Goal: Information Seeking & Learning: Learn about a topic

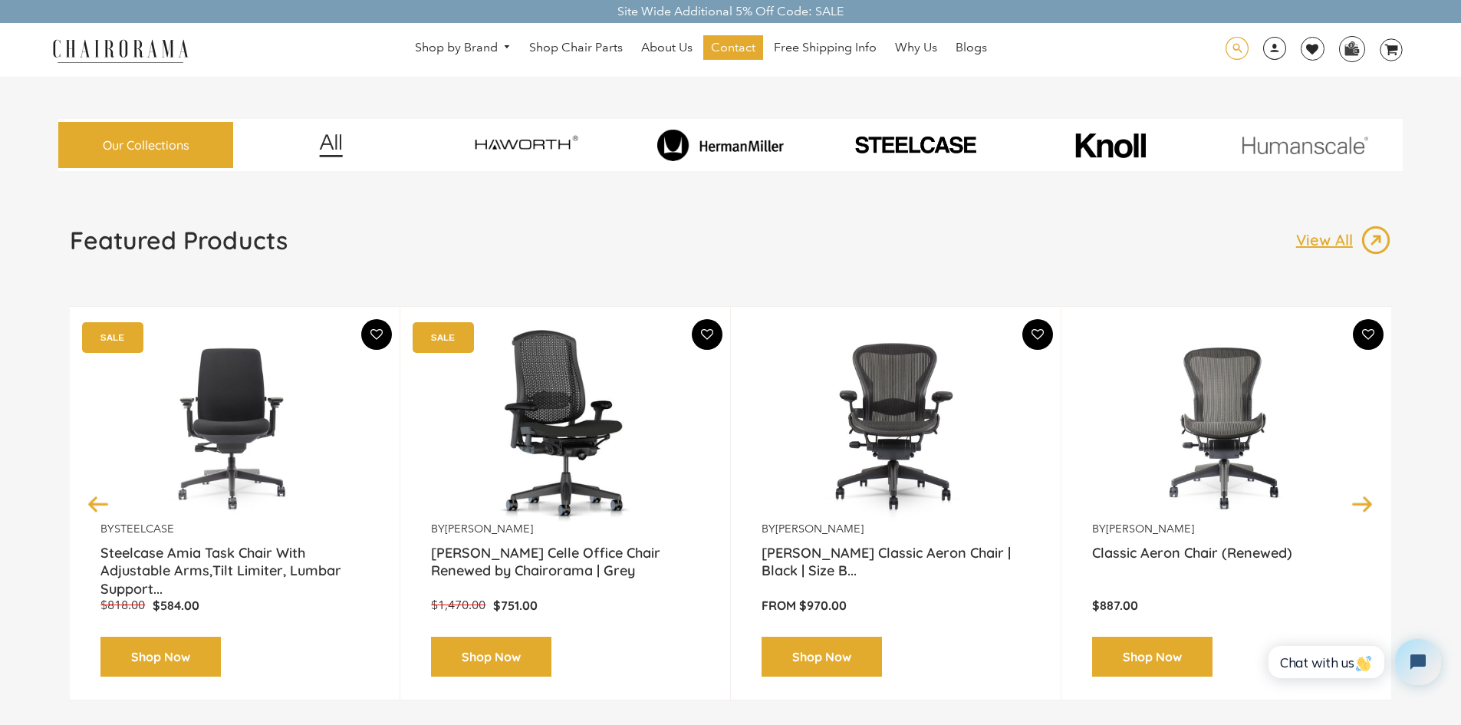
click at [1239, 52] on span at bounding box center [1236, 49] width 23 height 24
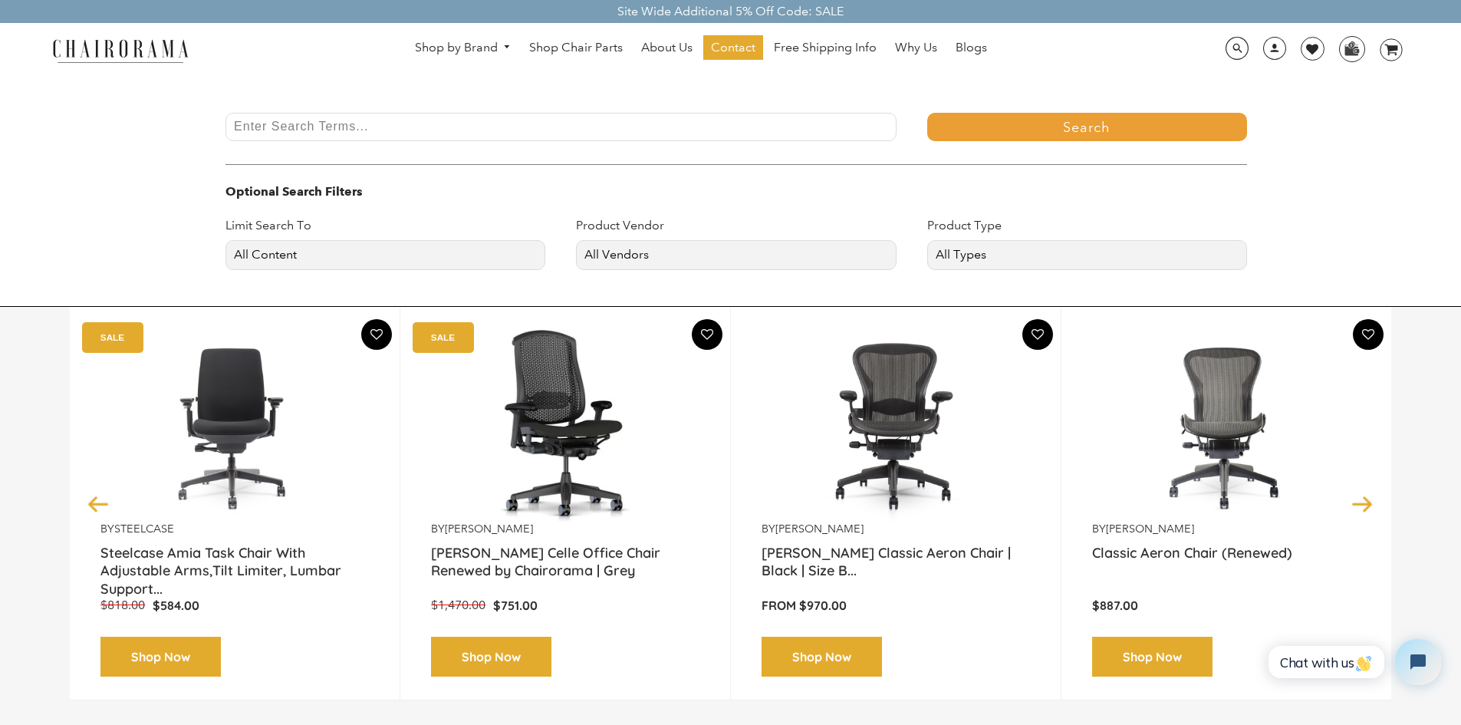
click at [652, 137] on input "Enter Search Terms..." at bounding box center [560, 127] width 671 height 28
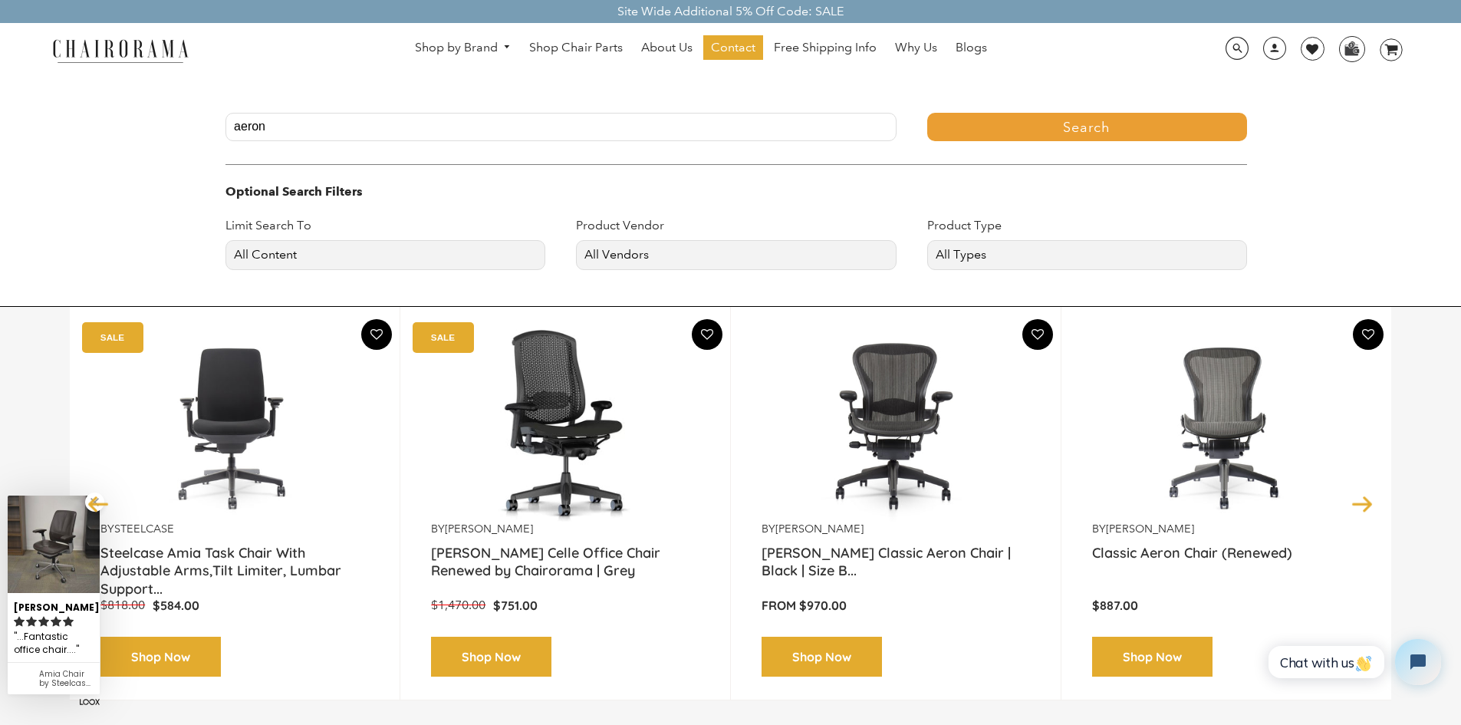
type input "aeron"
click at [927, 113] on button "Search" at bounding box center [1087, 127] width 320 height 28
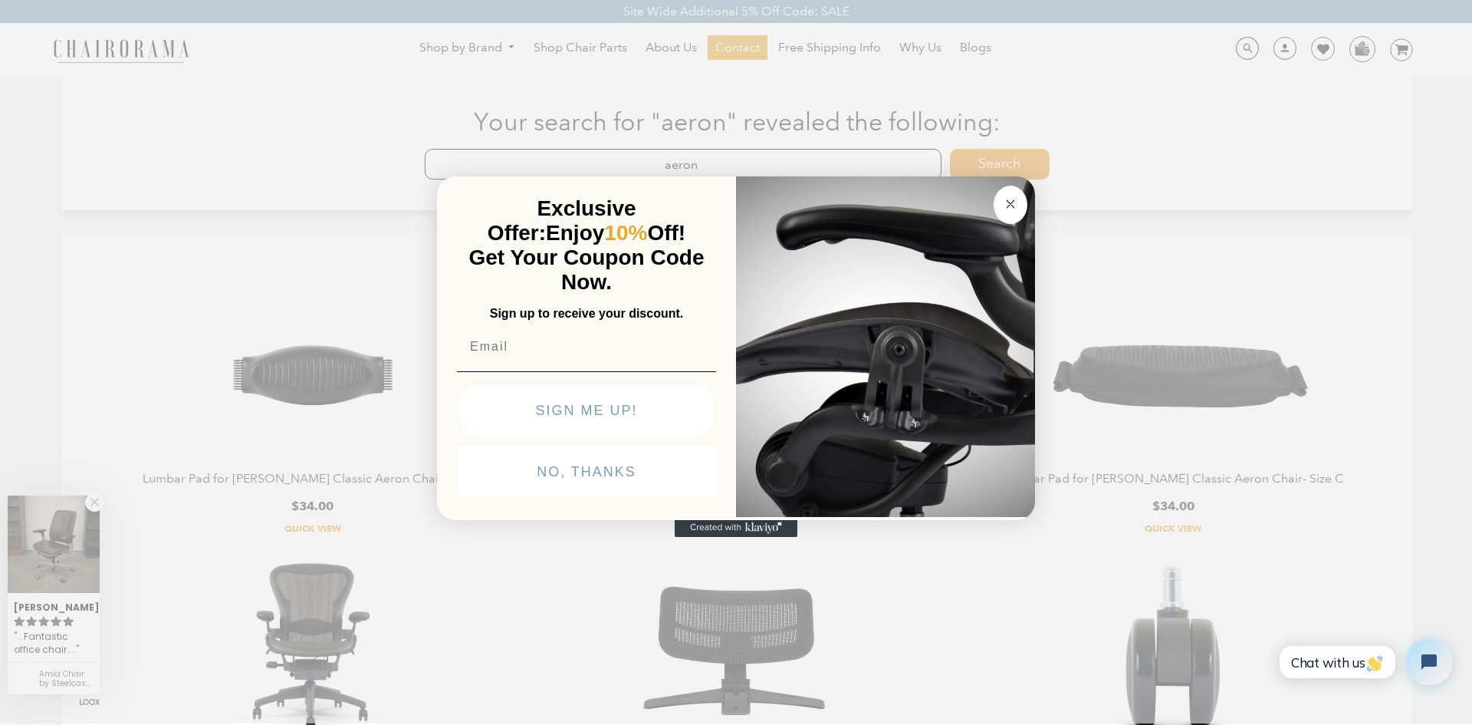
click at [1013, 203] on icon "Close dialog" at bounding box center [1010, 204] width 18 height 18
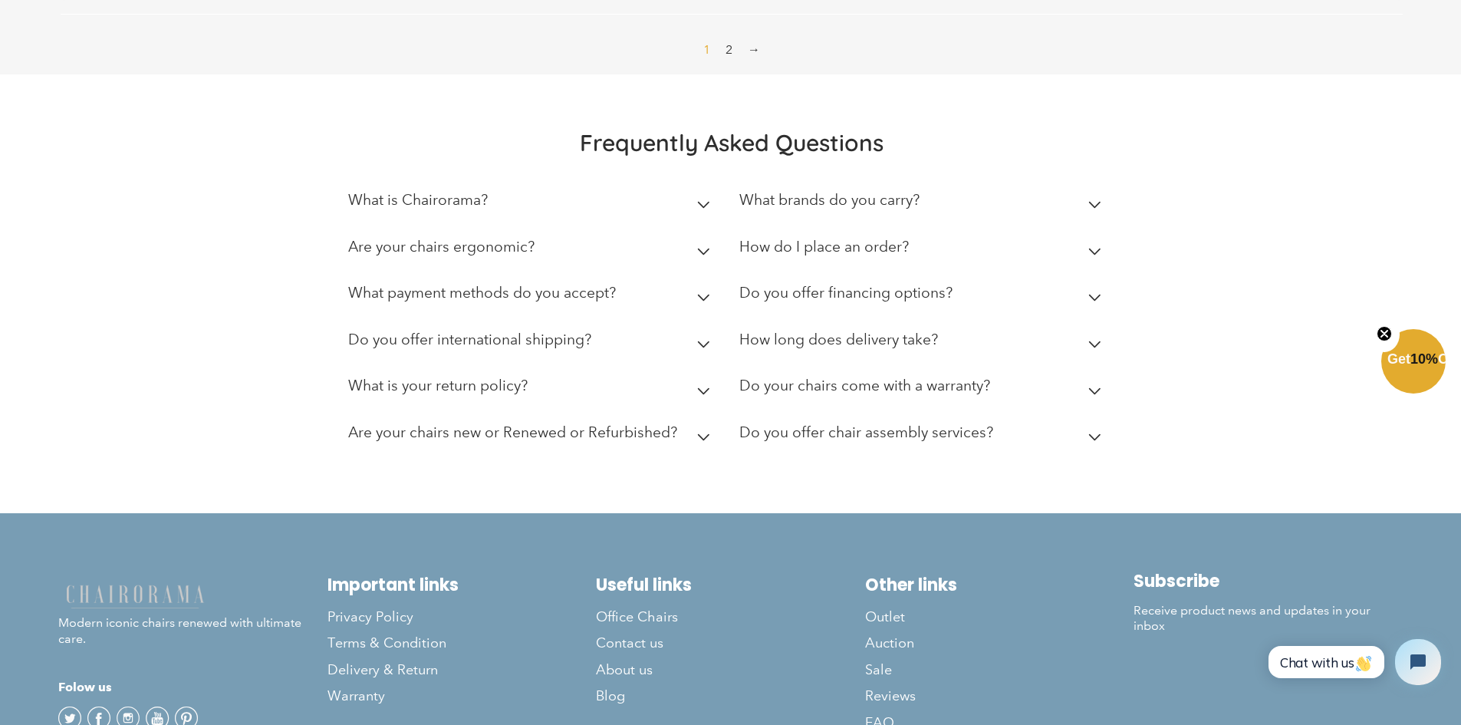
scroll to position [2352, 0]
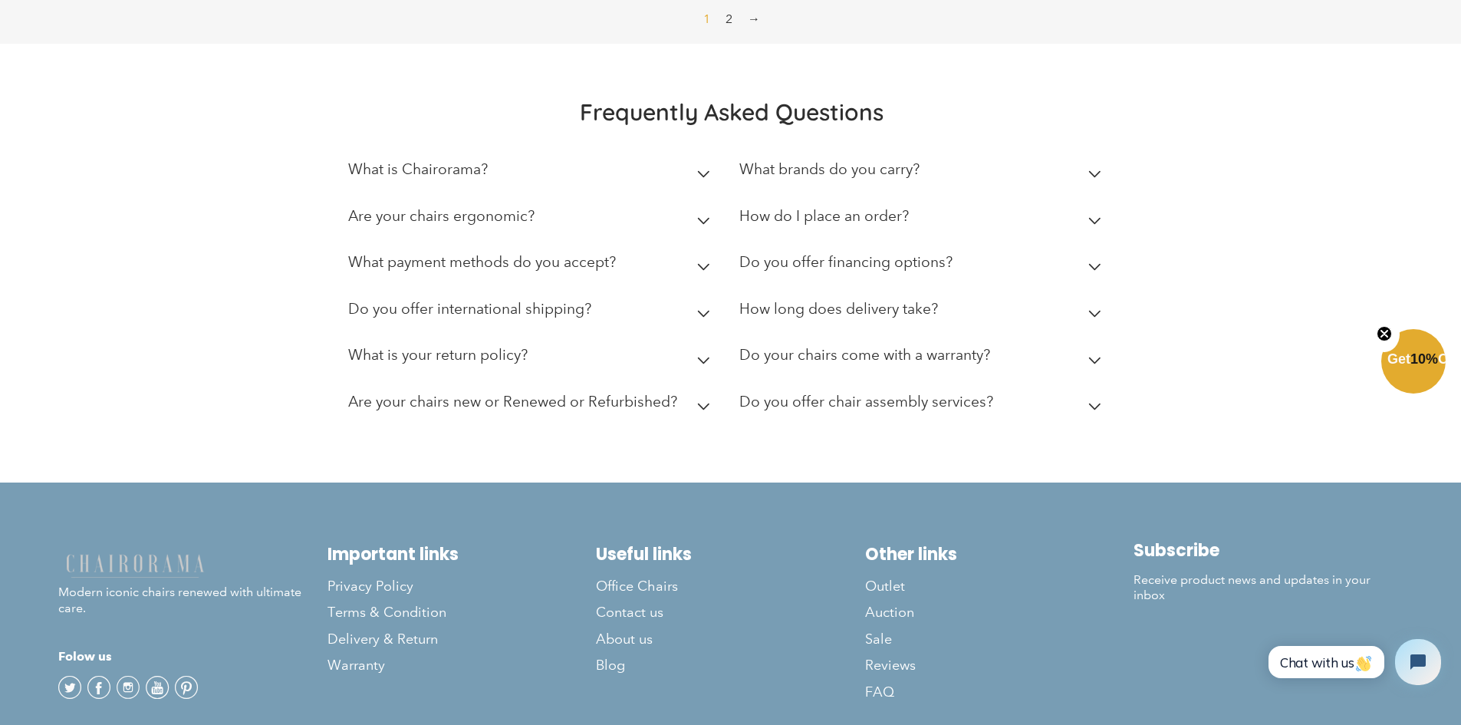
click at [399, 178] on h2 "What is Chairorama?" at bounding box center [418, 169] width 140 height 18
